Goal: Task Accomplishment & Management: Use online tool/utility

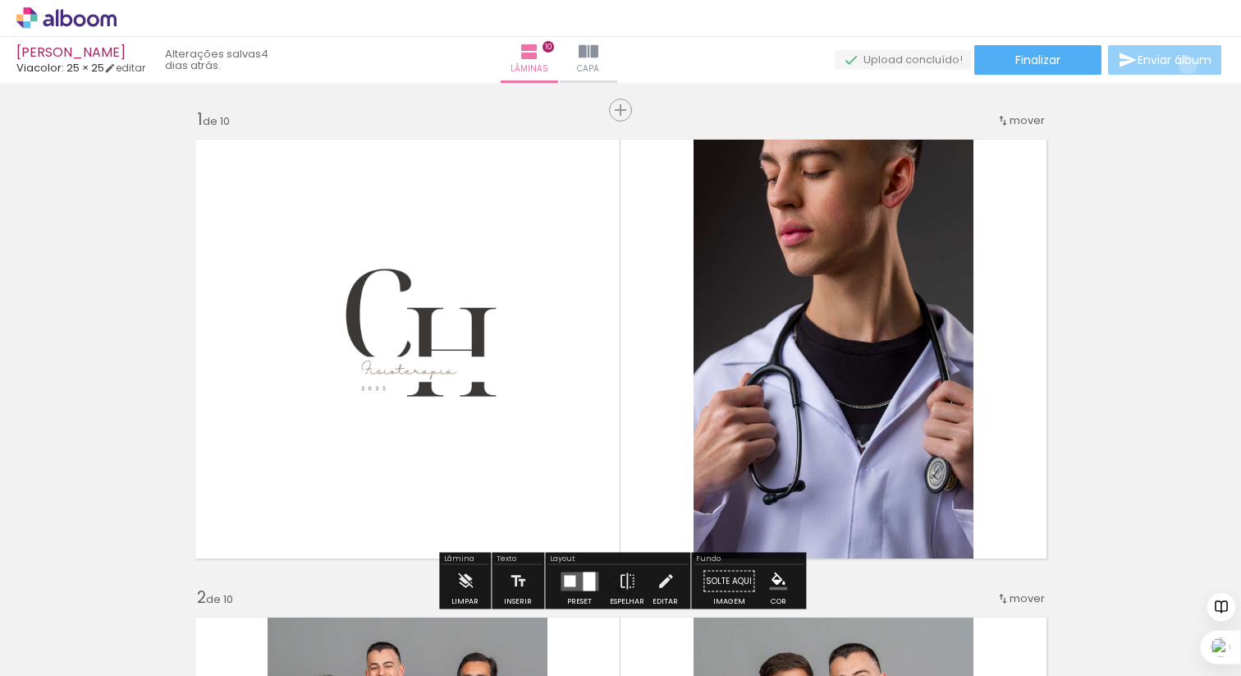
click at [1184, 66] on span "Enviar álbum" at bounding box center [1175, 59] width 74 height 11
click at [1151, 59] on span "Enviar álbum" at bounding box center [1175, 59] width 74 height 11
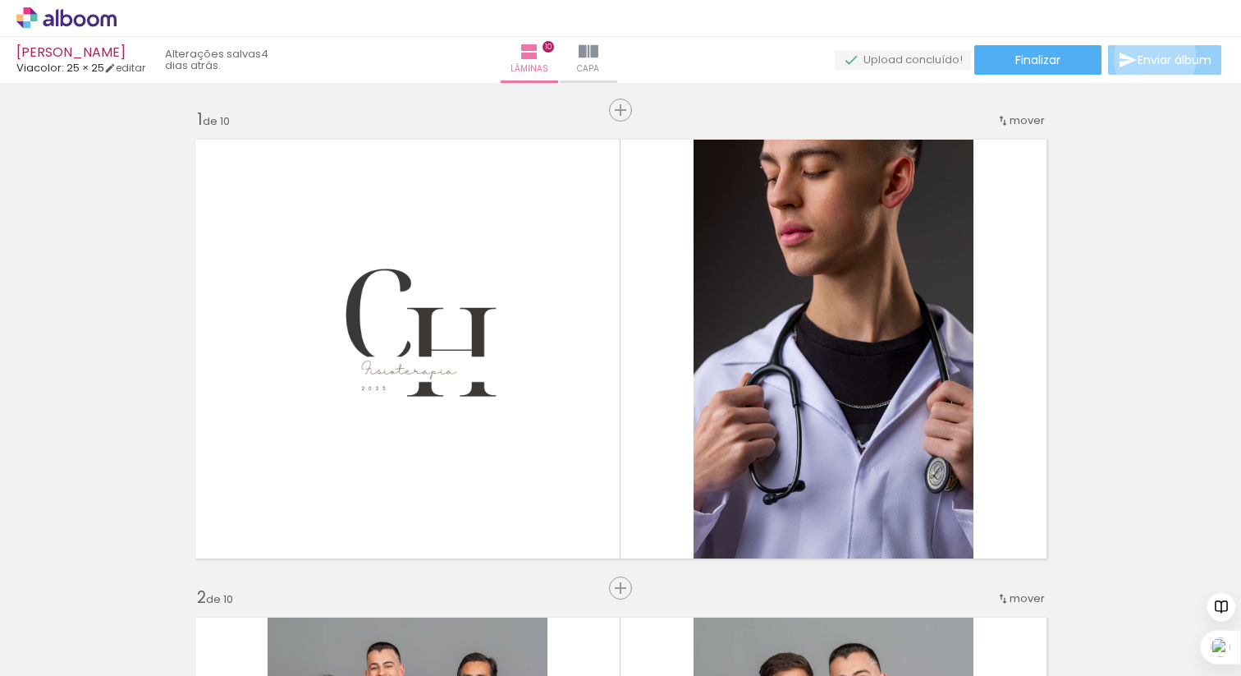
click at [1151, 59] on span "Enviar álbum" at bounding box center [1175, 59] width 74 height 11
